Goal: Task Accomplishment & Management: Manage account settings

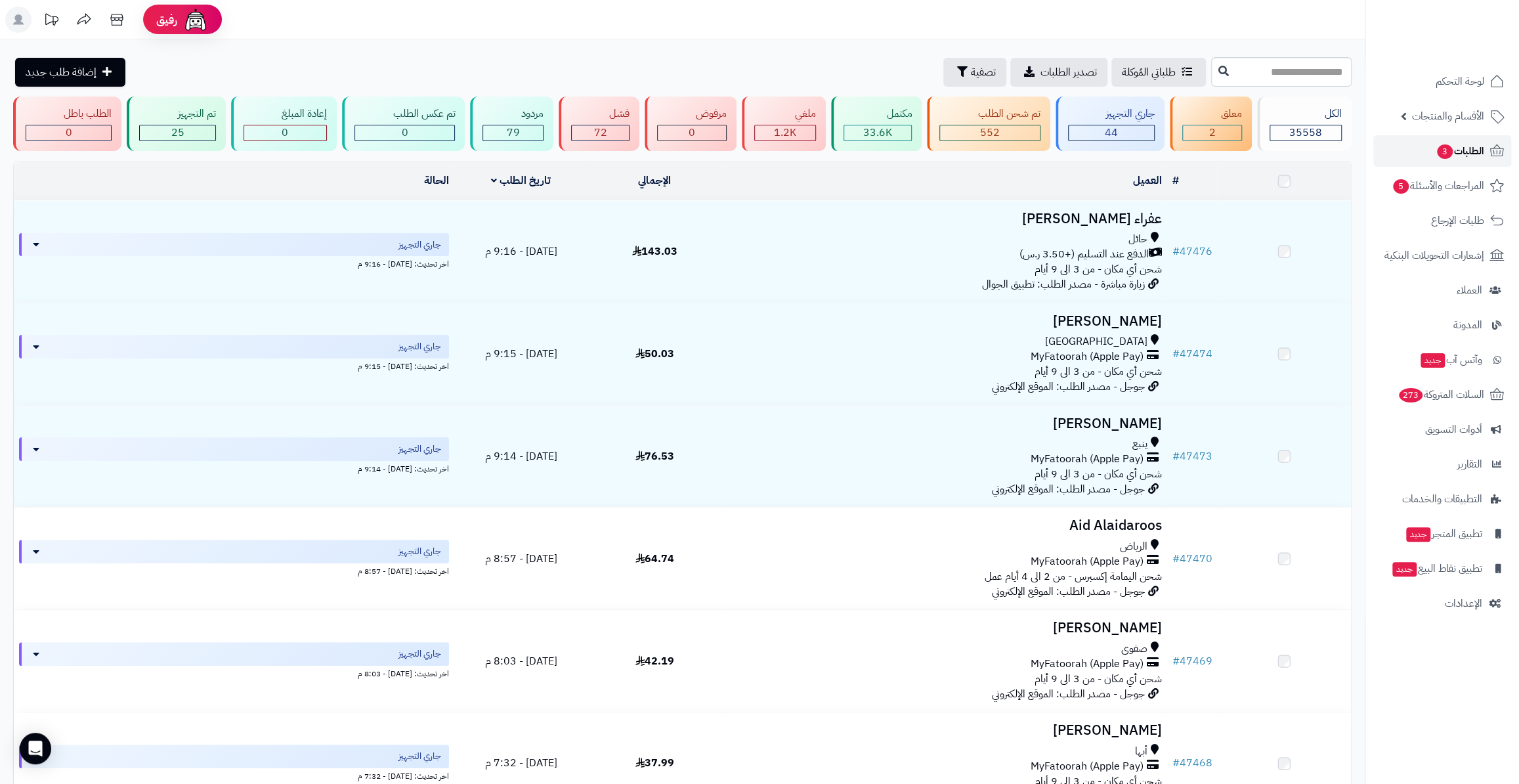
click at [1420, 148] on link "الطلبات 3" at bounding box center [1442, 151] width 138 height 31
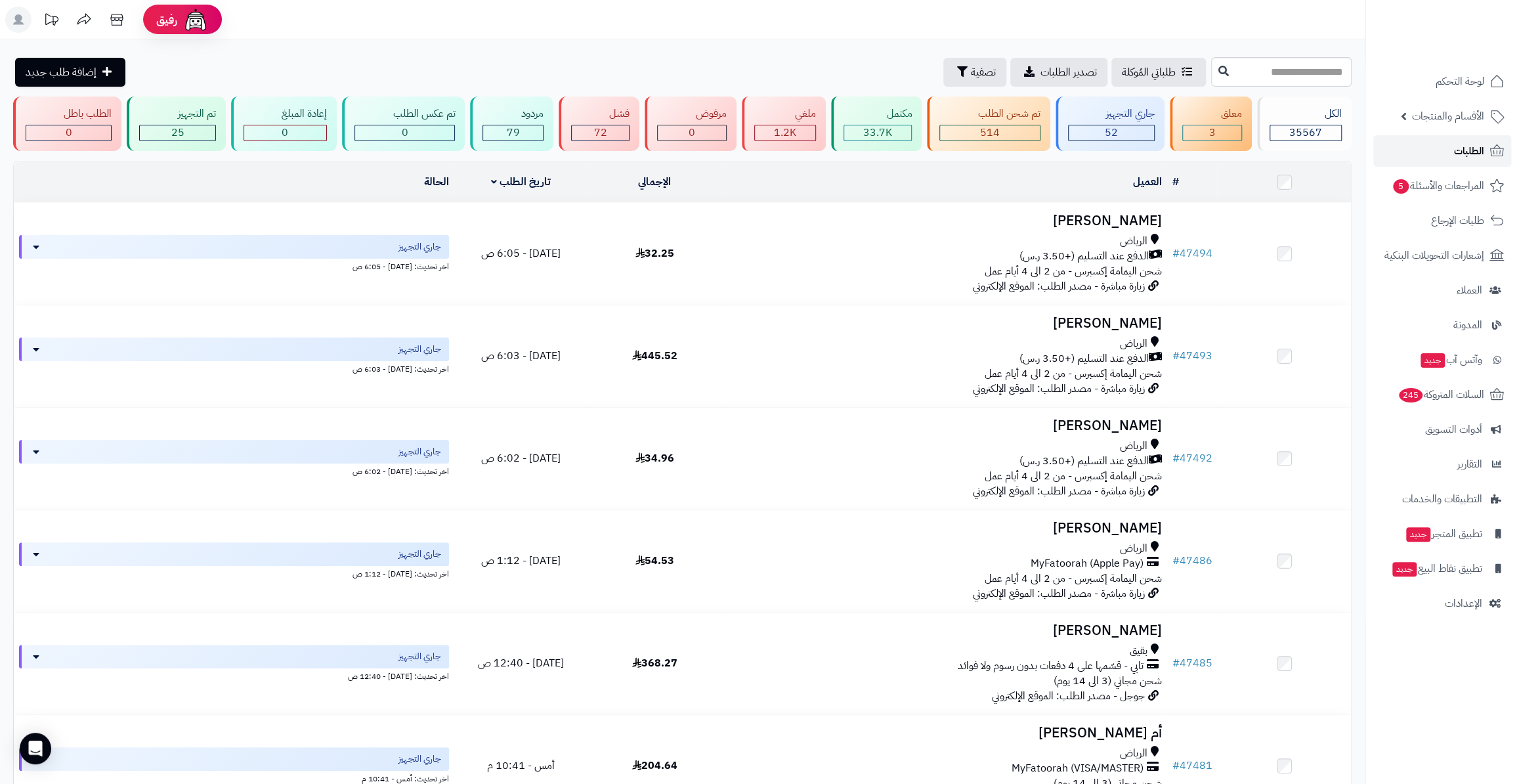
click at [1453, 136] on link "الطلبات" at bounding box center [1442, 151] width 138 height 31
click at [1415, 147] on link "الطلبات" at bounding box center [1442, 151] width 138 height 31
click at [1435, 187] on span "المراجعات والأسئلة 5" at bounding box center [1438, 185] width 93 height 19
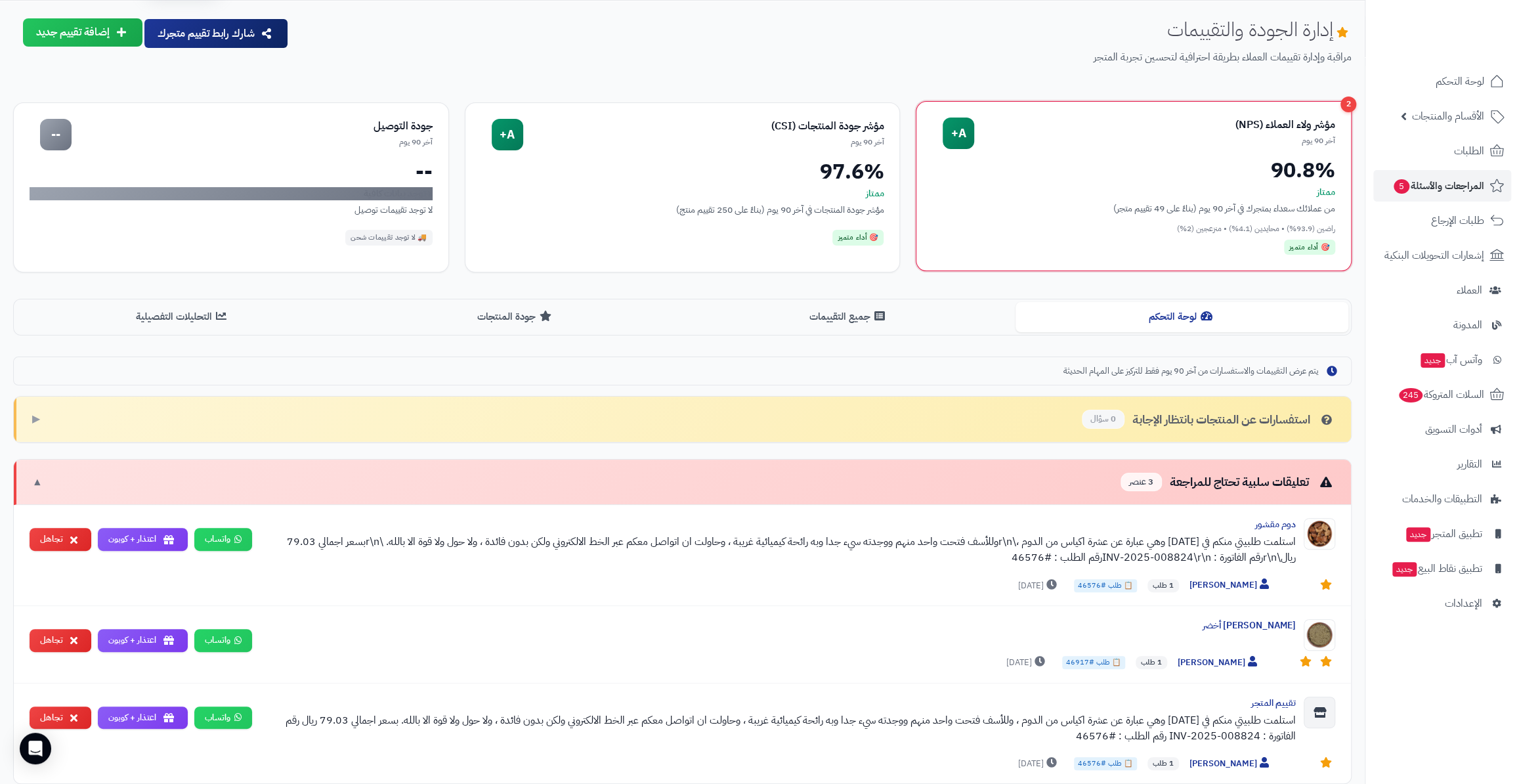
scroll to position [59, 0]
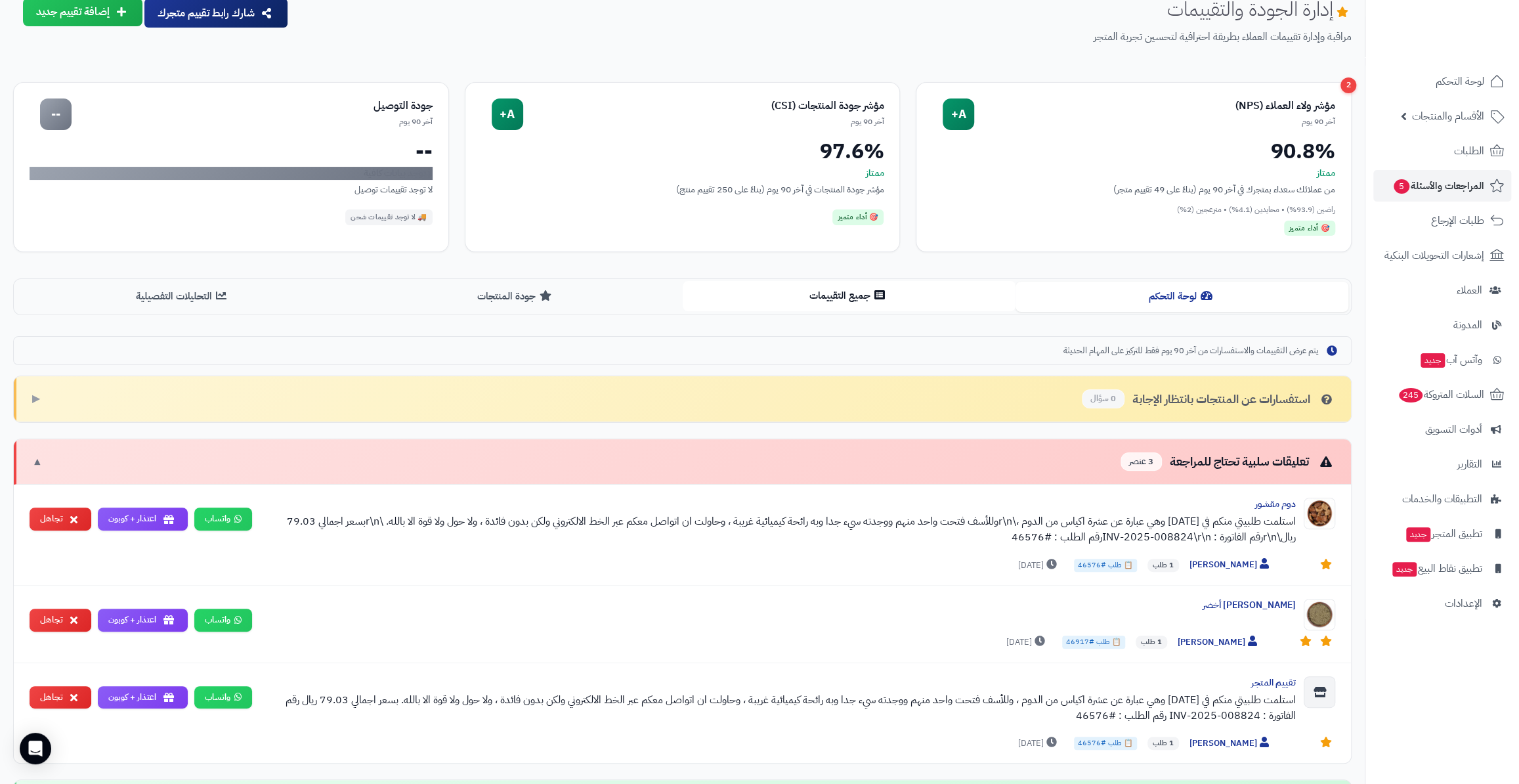
click at [852, 286] on button "جميع التقييمات" at bounding box center [849, 296] width 333 height 30
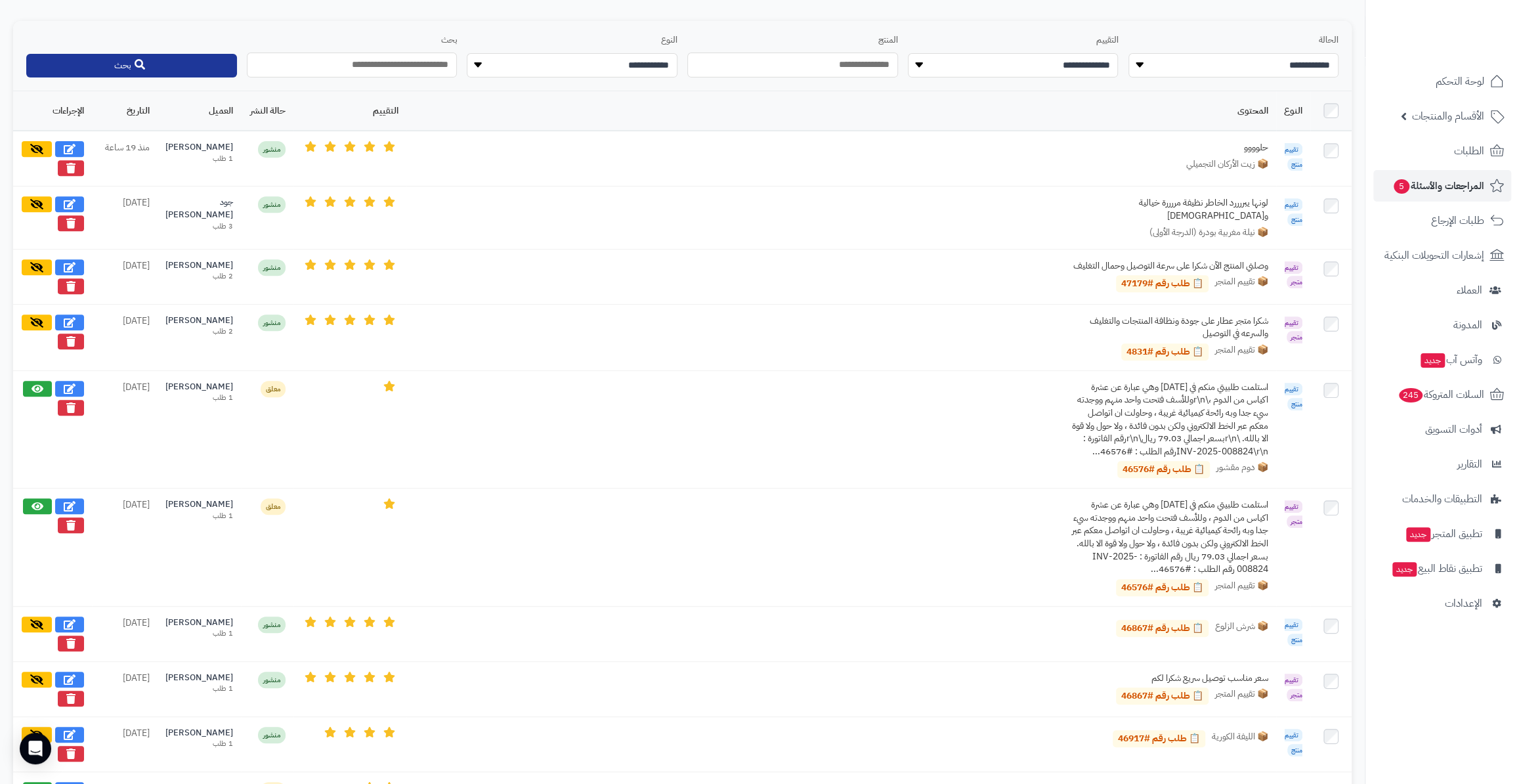
scroll to position [417, 0]
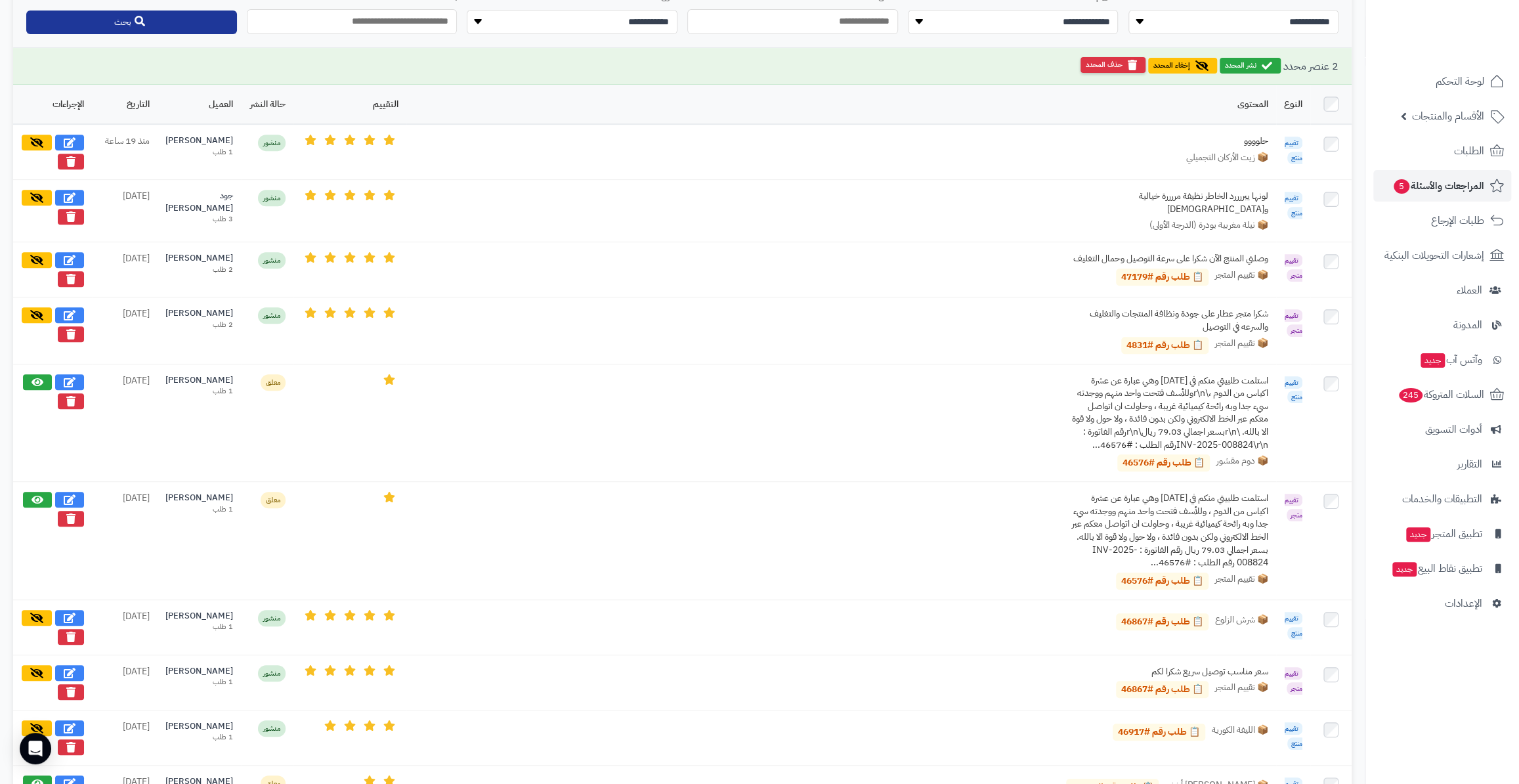
click at [1113, 62] on button "حذف المحدد" at bounding box center [1113, 64] width 65 height 16
click at [128, 22] on button "بحث" at bounding box center [131, 22] width 211 height 24
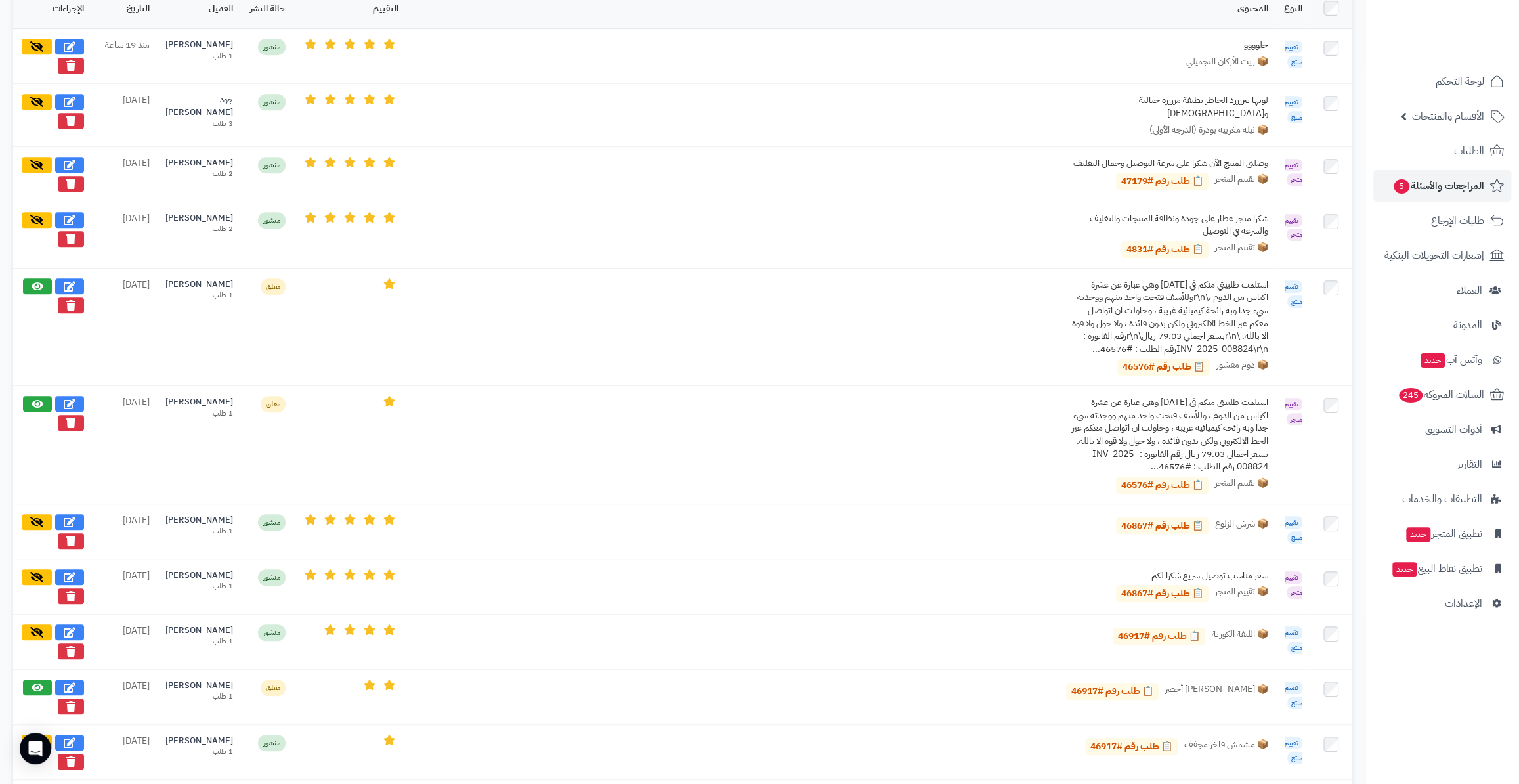
scroll to position [477, 0]
click at [66, 305] on icon at bounding box center [71, 304] width 9 height 10
click at [65, 429] on button at bounding box center [70, 421] width 26 height 16
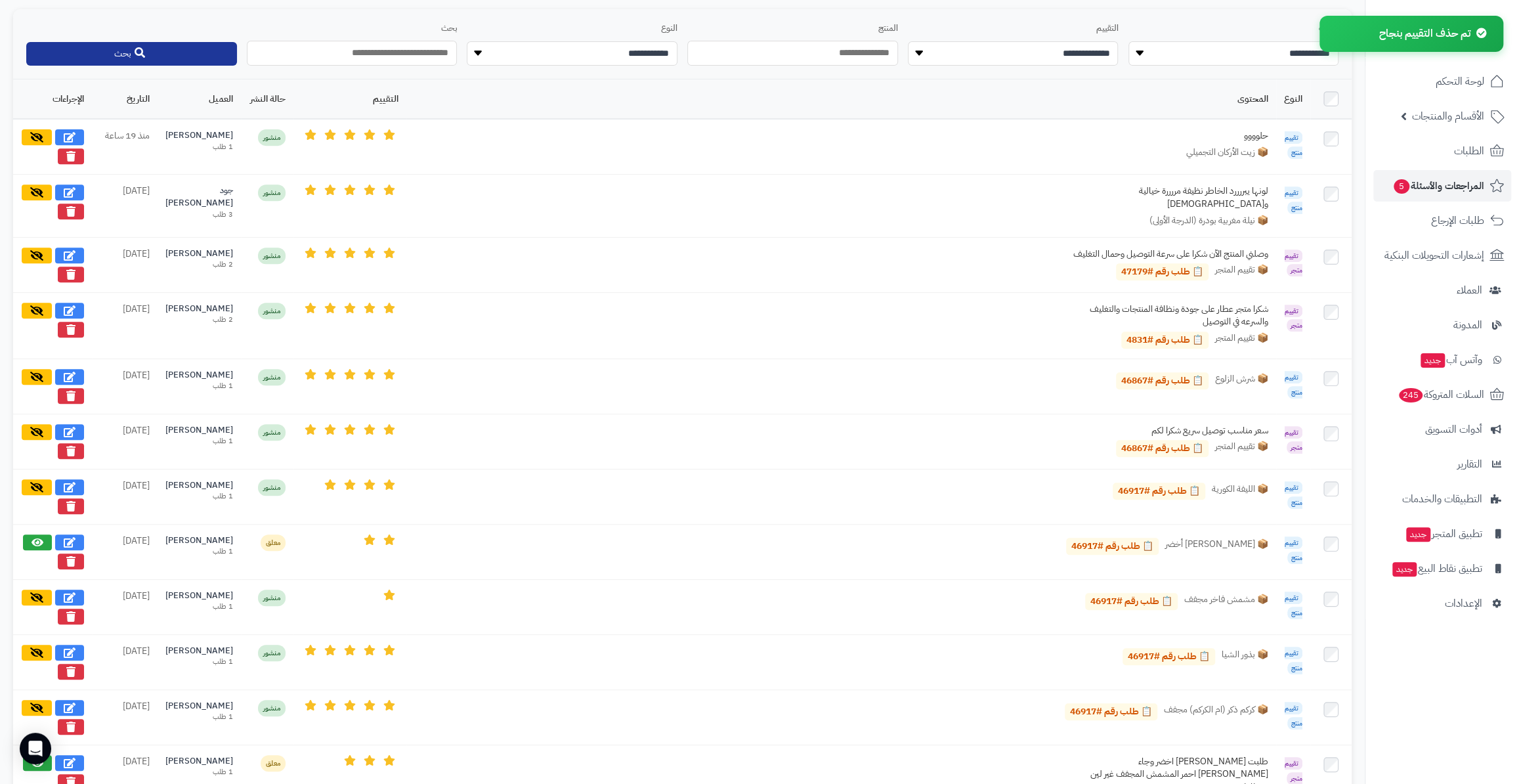
scroll to position [59, 0]
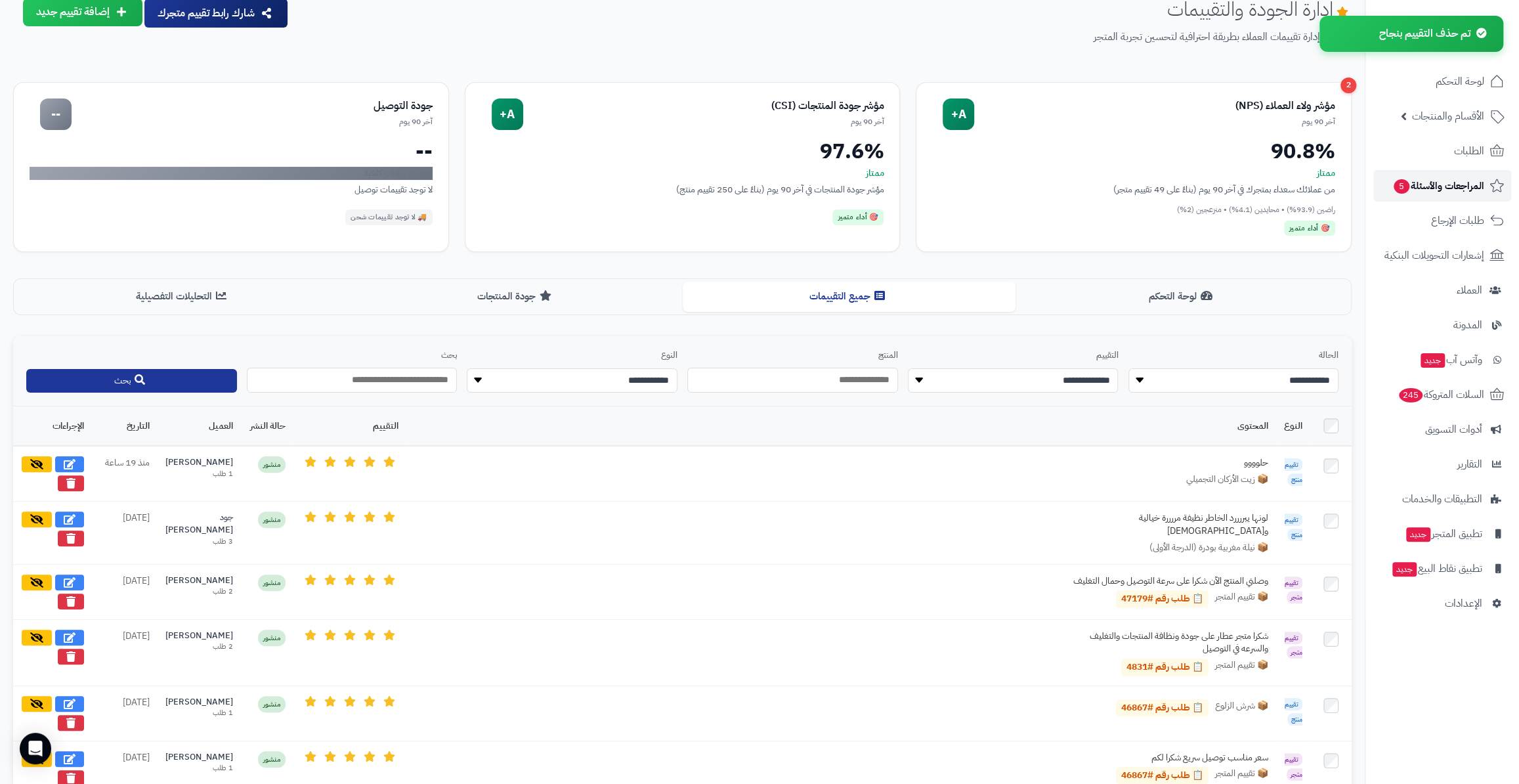
click at [1433, 186] on span "المراجعات والأسئلة 5" at bounding box center [1438, 185] width 92 height 19
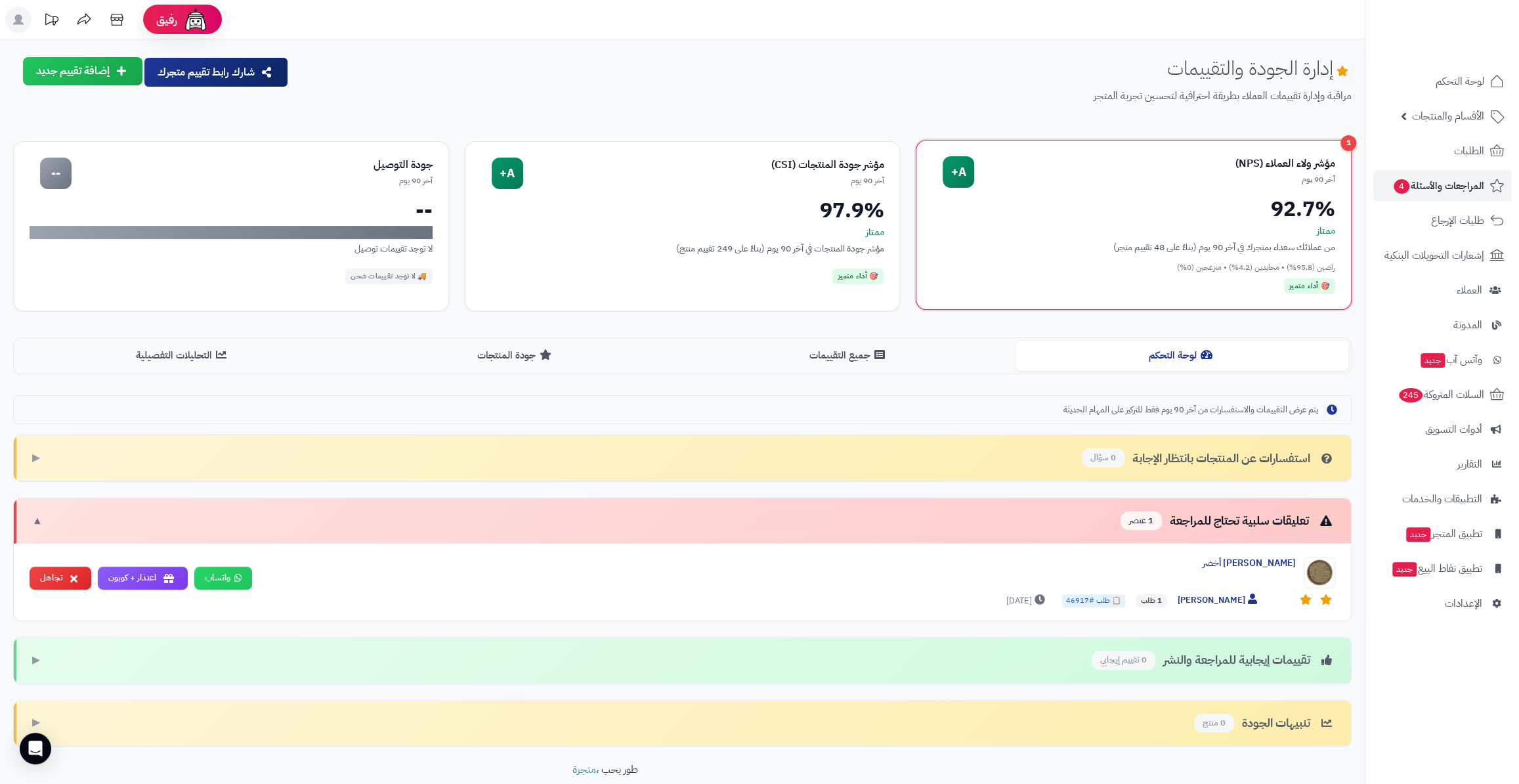
click at [1349, 138] on div "1" at bounding box center [1348, 143] width 16 height 16
click at [1461, 160] on span "الطلبات" at bounding box center [1469, 151] width 30 height 19
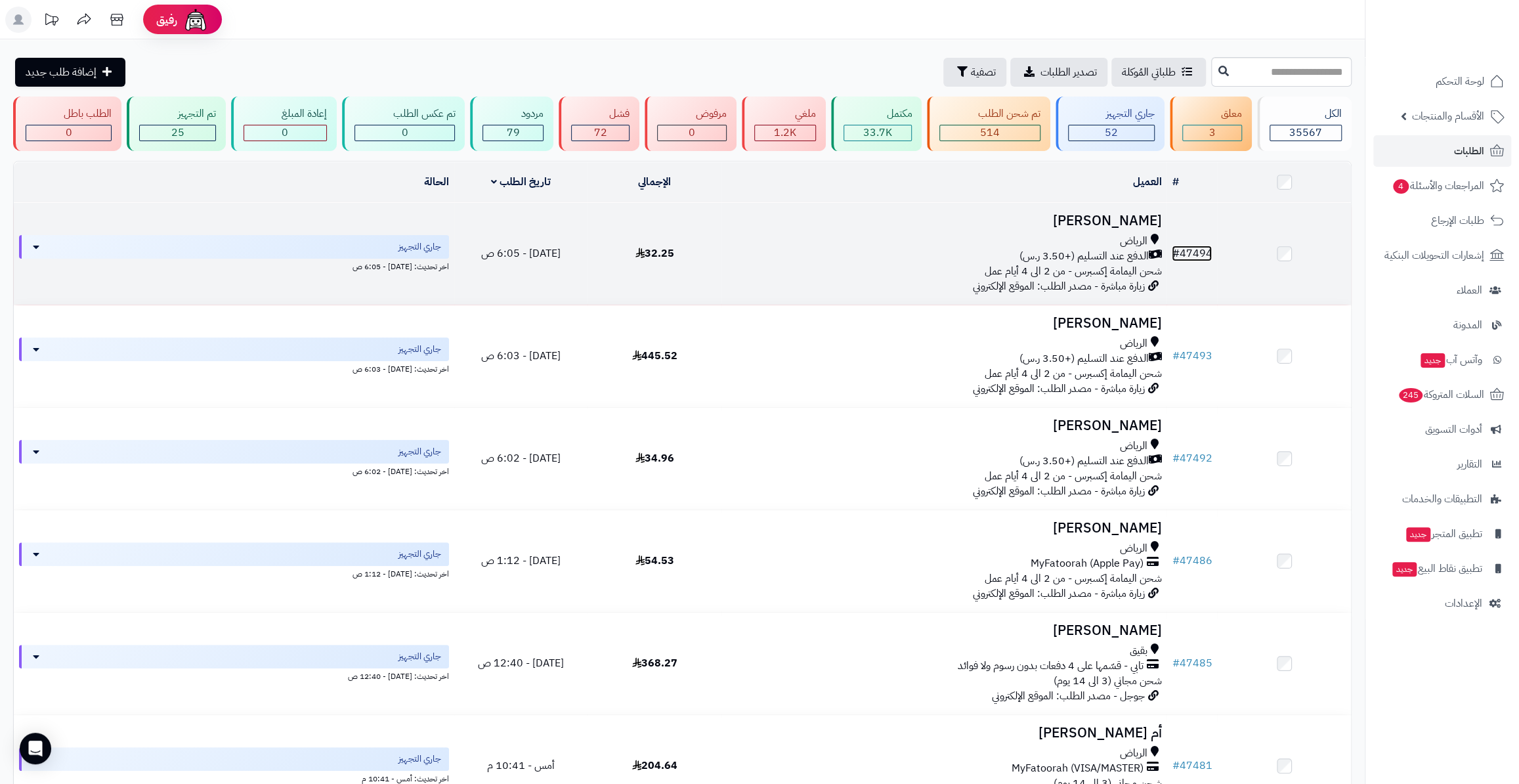
click at [1193, 252] on link "# 47494" at bounding box center [1192, 253] width 40 height 16
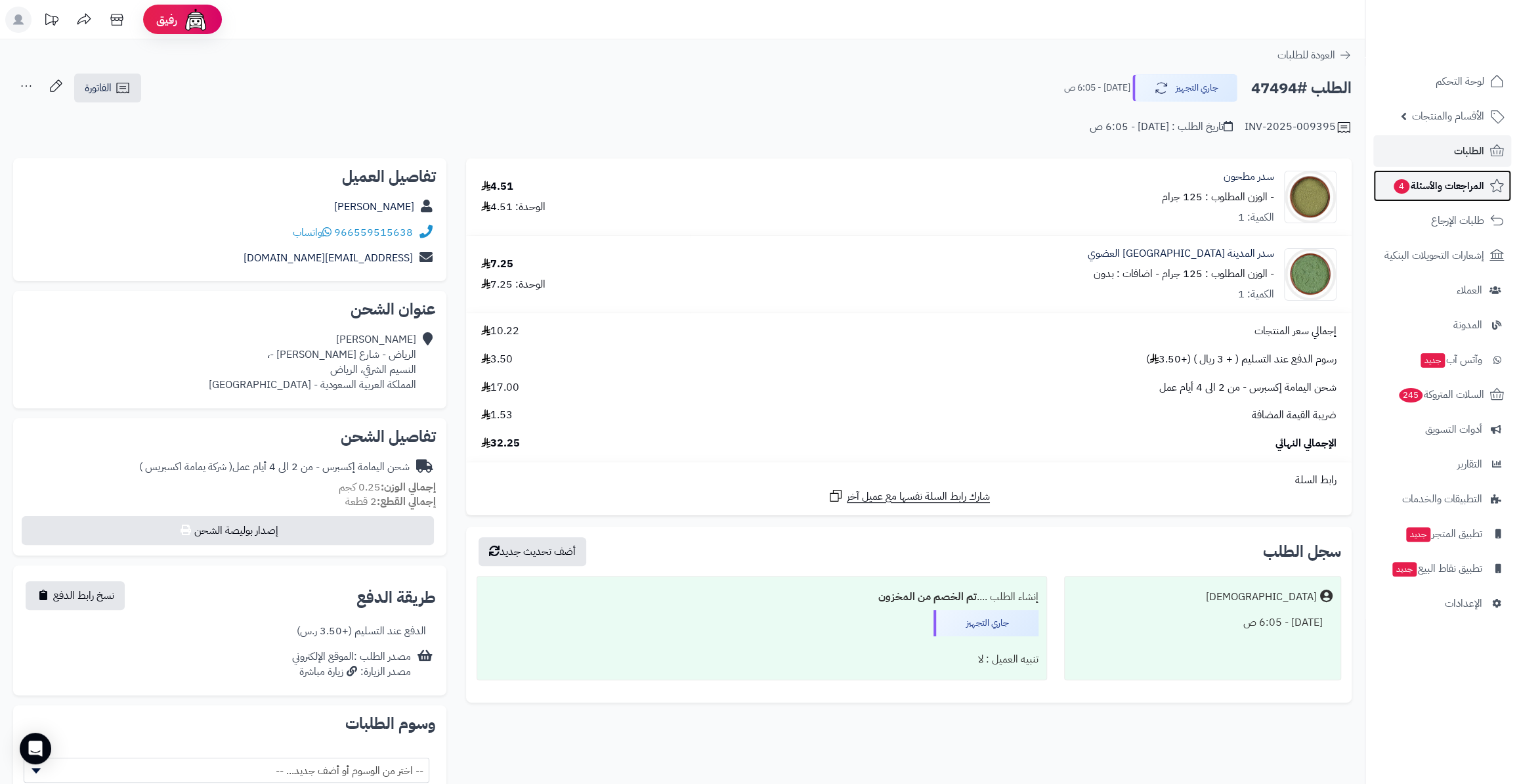
click at [1452, 201] on link "المراجعات والأسئلة 4" at bounding box center [1442, 186] width 138 height 31
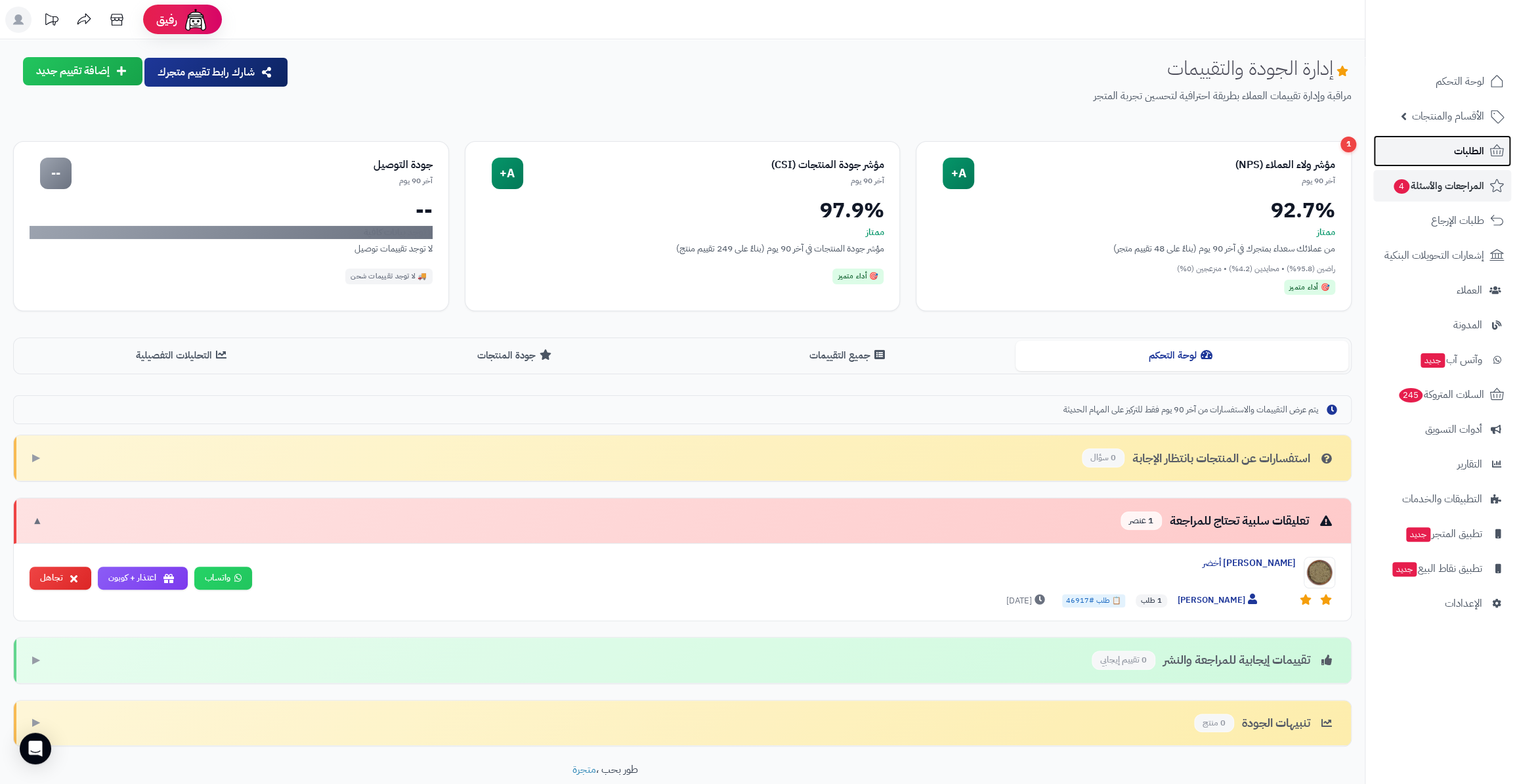
click at [1442, 148] on link "الطلبات" at bounding box center [1442, 151] width 138 height 31
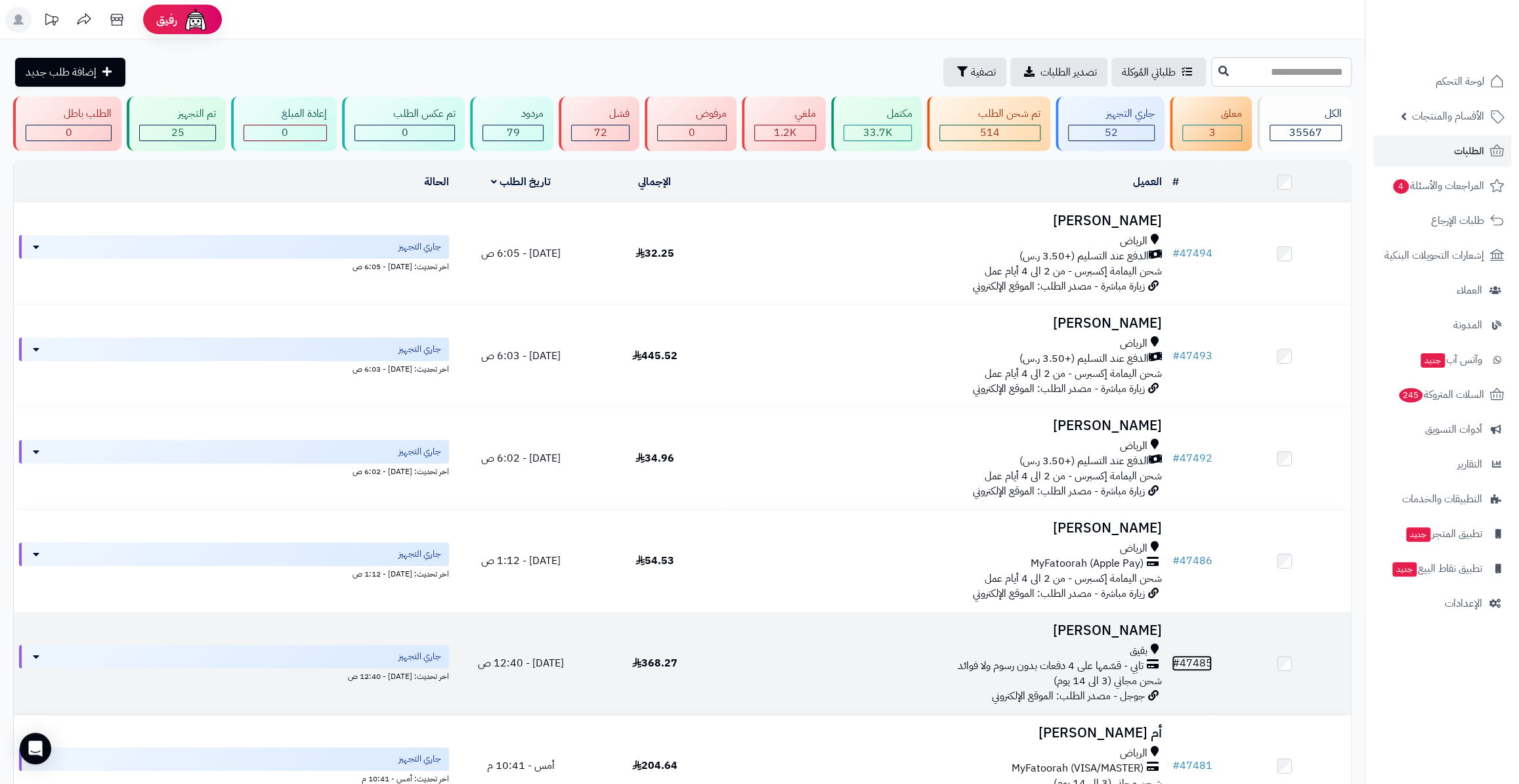
click at [1201, 659] on link "# 47485" at bounding box center [1192, 662] width 40 height 16
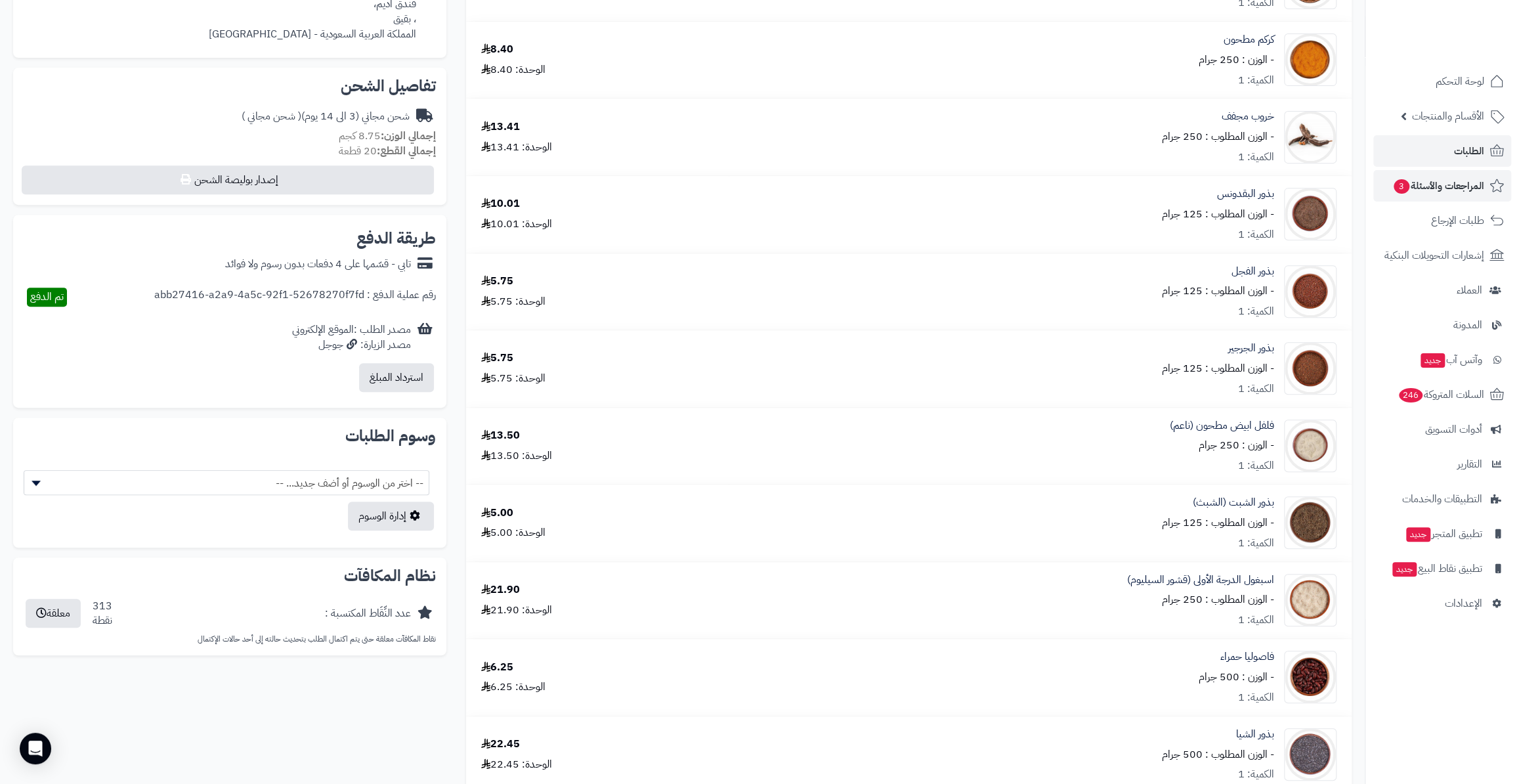
scroll to position [238, 0]
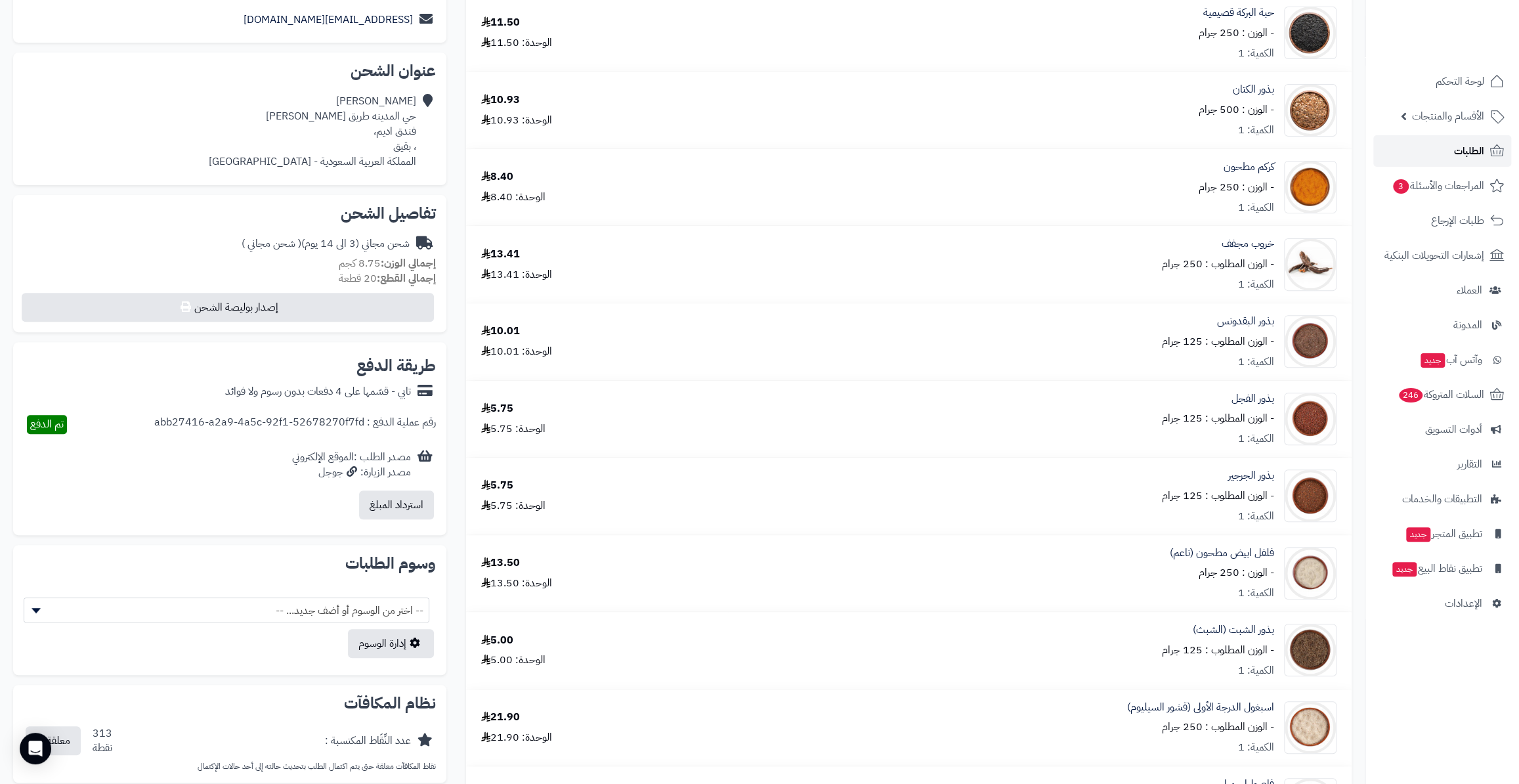
click at [1441, 156] on link "الطلبات" at bounding box center [1442, 151] width 138 height 31
